Goal: Transaction & Acquisition: Obtain resource

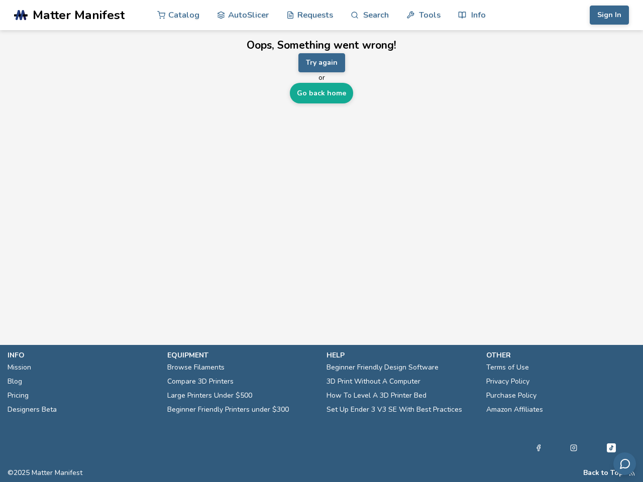
click at [321, 241] on main "Oops, Something went wrong! Try again or Go back home" at bounding box center [321, 157] width 643 height 315
click at [370, 15] on link "Search" at bounding box center [370, 15] width 38 height 30
click at [423, 15] on link "Tools" at bounding box center [423, 15] width 34 height 30
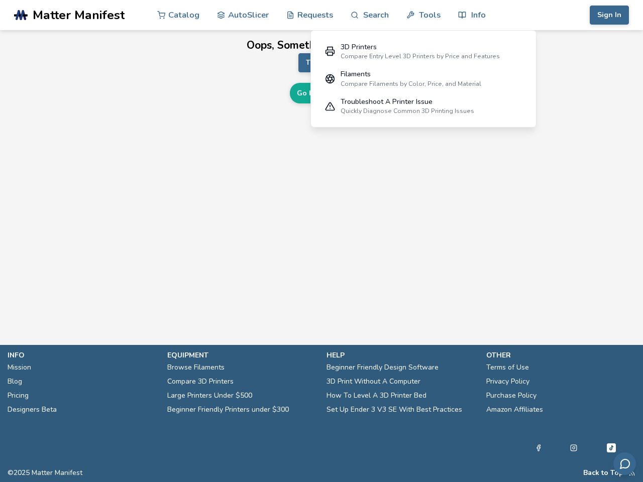
click at [472, 15] on link "Info" at bounding box center [471, 15] width 27 height 30
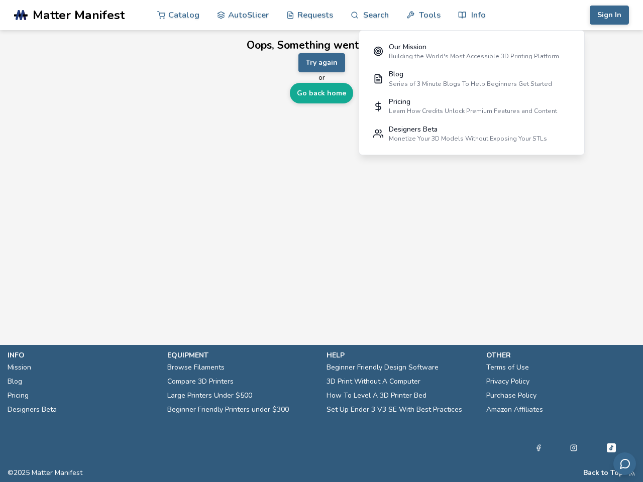
click at [609, 15] on button "Sign In" at bounding box center [609, 15] width 39 height 19
click at [321, 63] on button "Try again" at bounding box center [321, 62] width 47 height 19
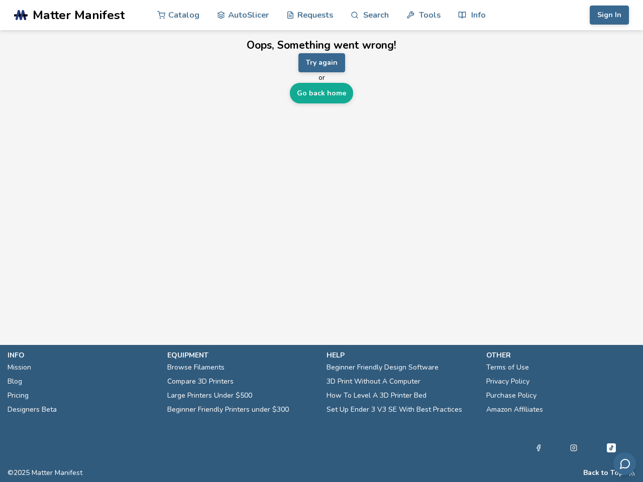
click at [603, 473] on button "Back to Top" at bounding box center [603, 473] width 40 height 8
click at [624, 464] on icon "Send feedback via email" at bounding box center [625, 464] width 12 height 12
